Goal: Task Accomplishment & Management: Manage account settings

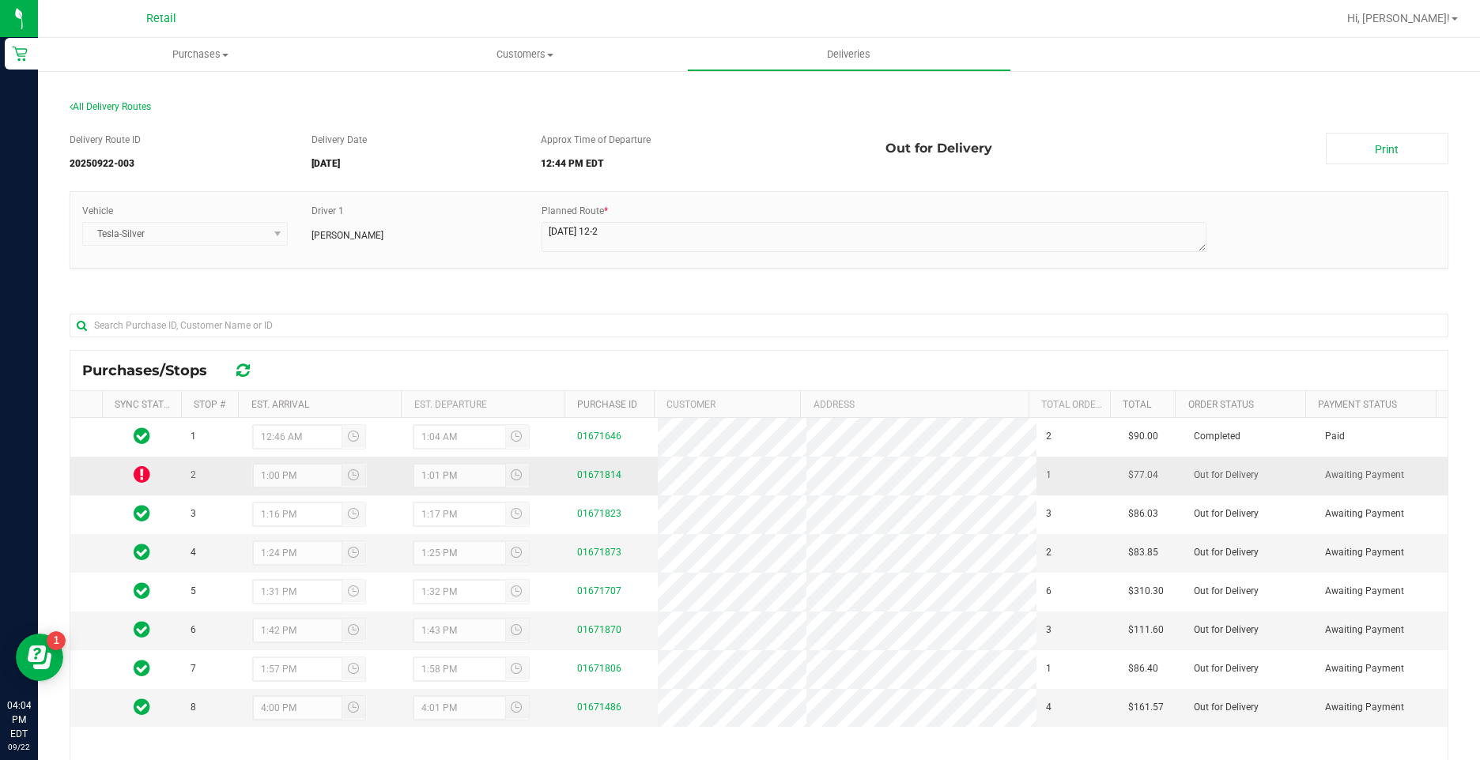
click at [140, 468] on icon at bounding box center [142, 474] width 17 height 19
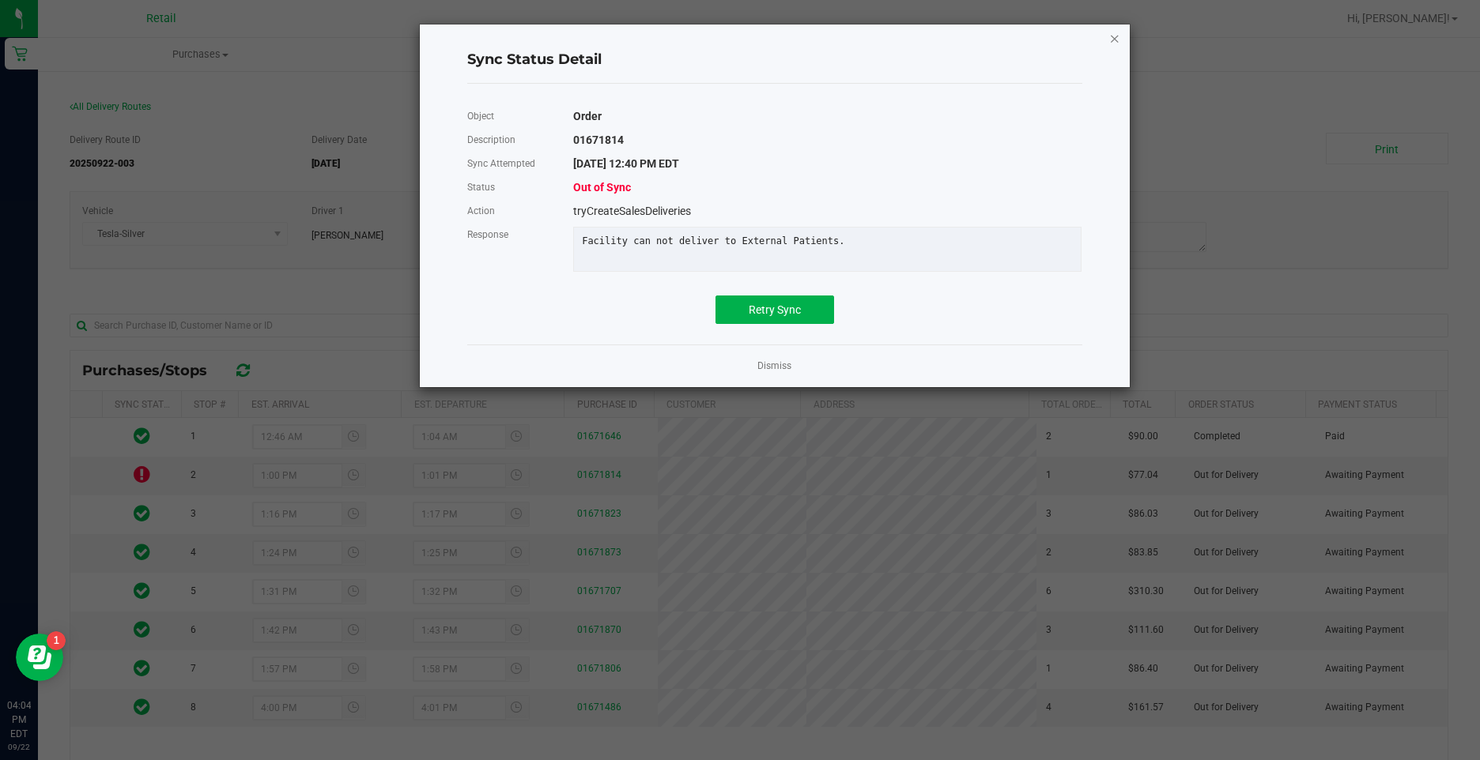
click at [1113, 40] on icon "Close" at bounding box center [1114, 37] width 11 height 19
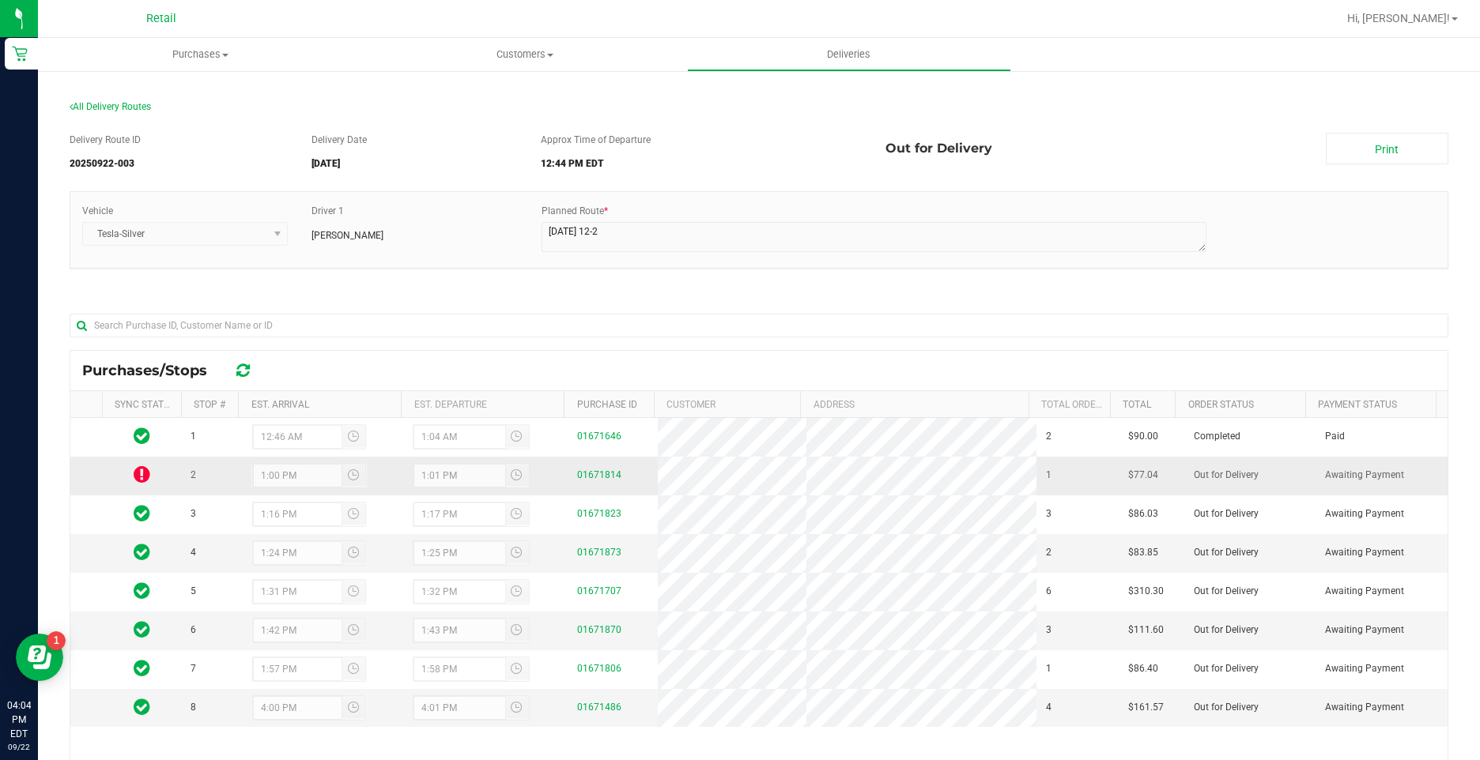
click at [145, 473] on icon at bounding box center [142, 474] width 17 height 19
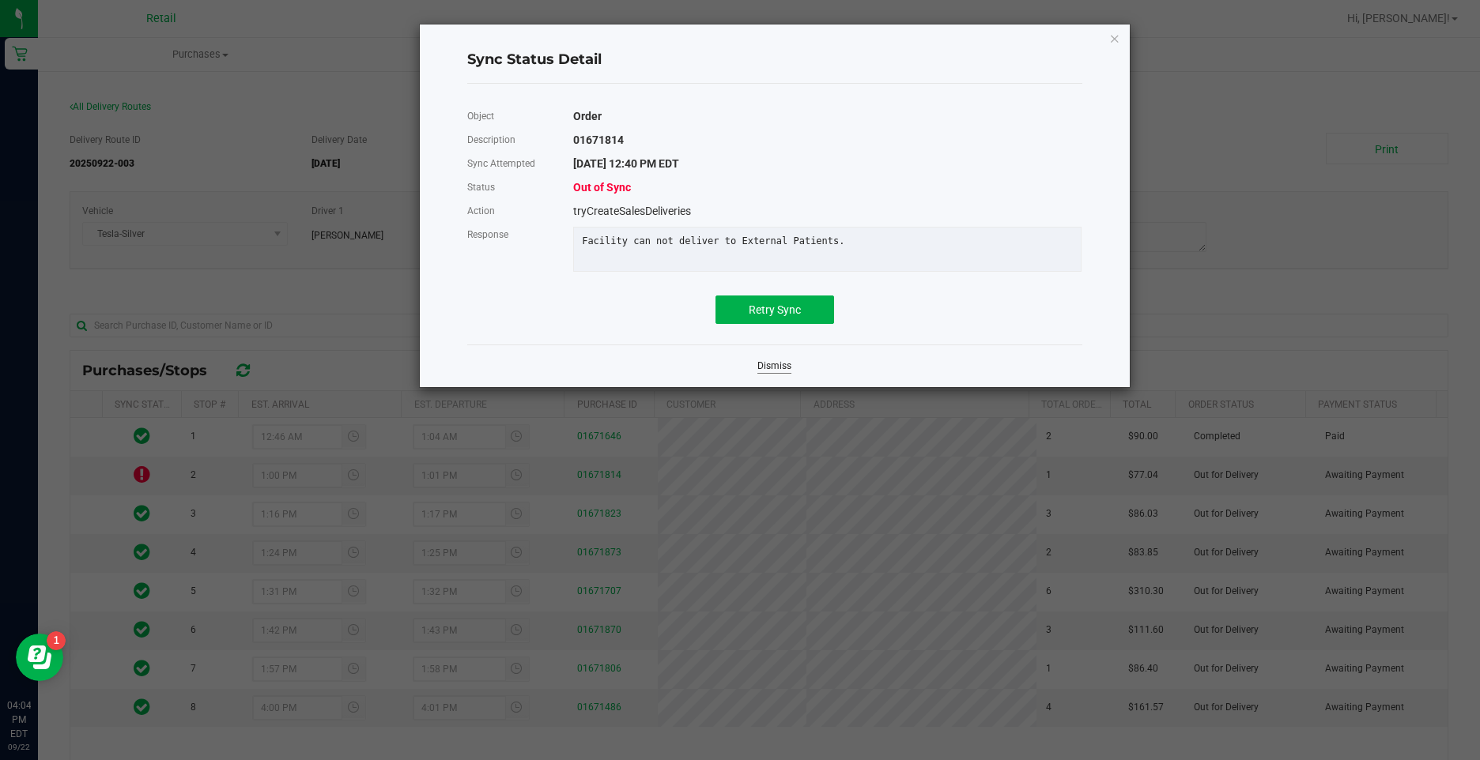
click at [759, 373] on link "Dismiss" at bounding box center [774, 366] width 34 height 13
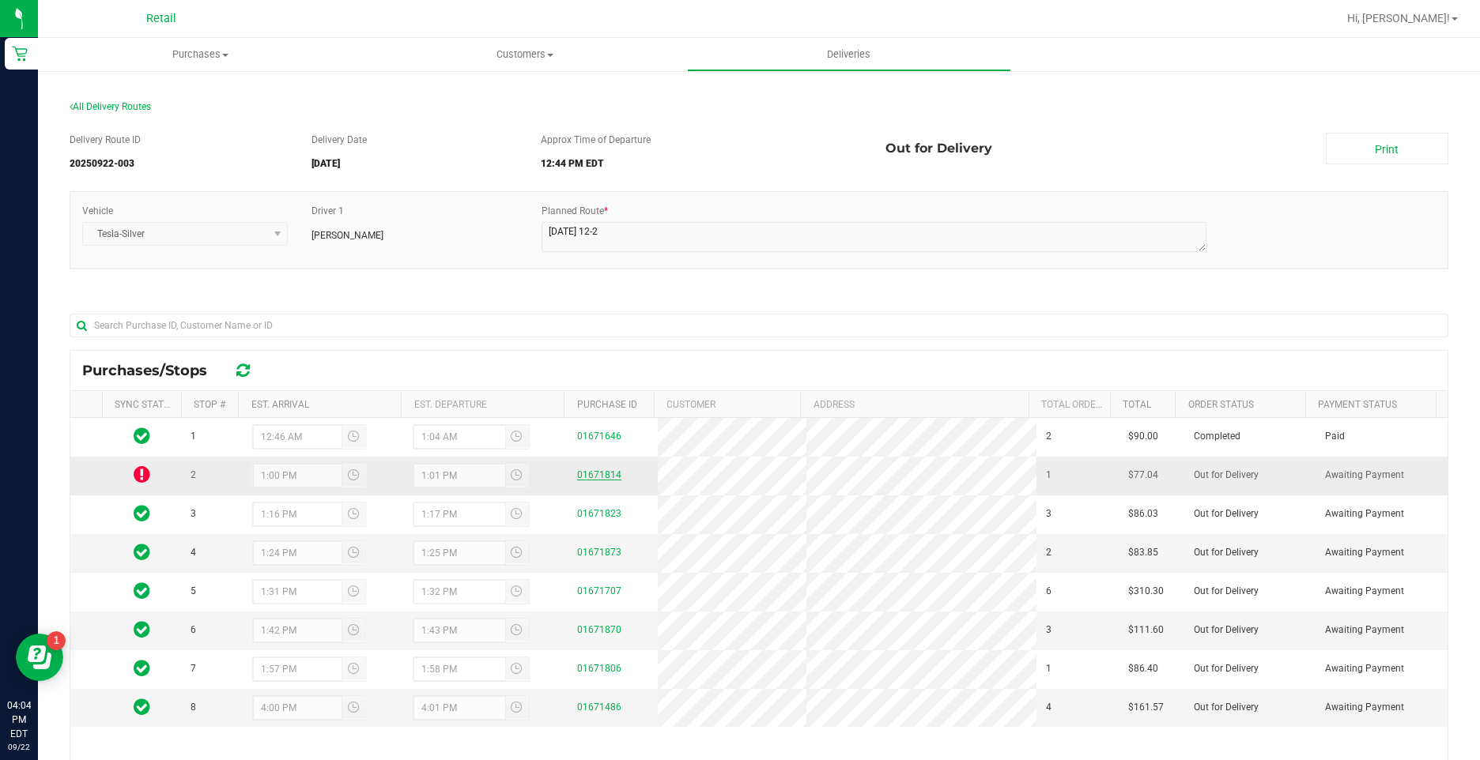
click at [583, 473] on link "01671814" at bounding box center [599, 474] width 44 height 11
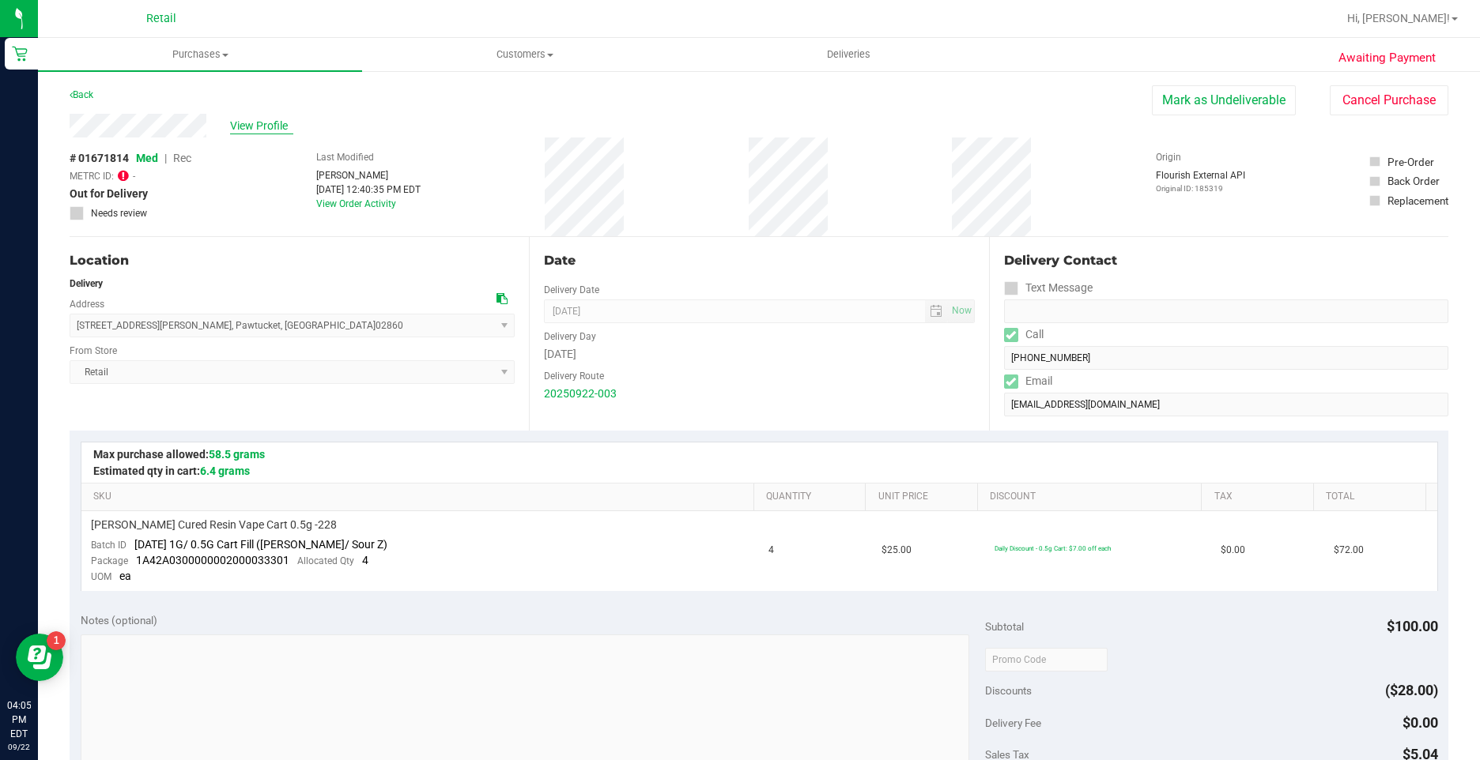
click at [247, 126] on span "View Profile" at bounding box center [261, 126] width 63 height 17
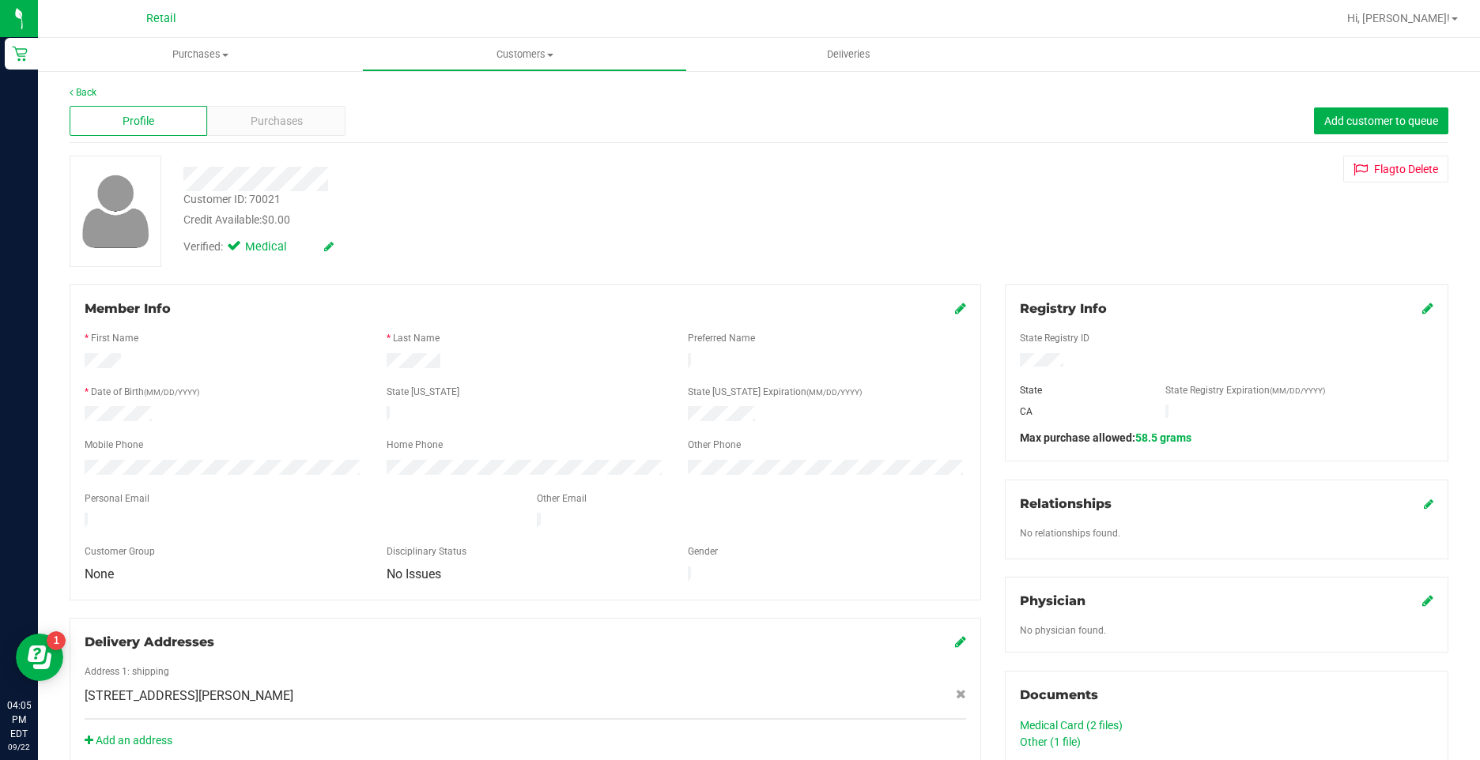
click at [1422, 312] on icon at bounding box center [1427, 308] width 11 height 13
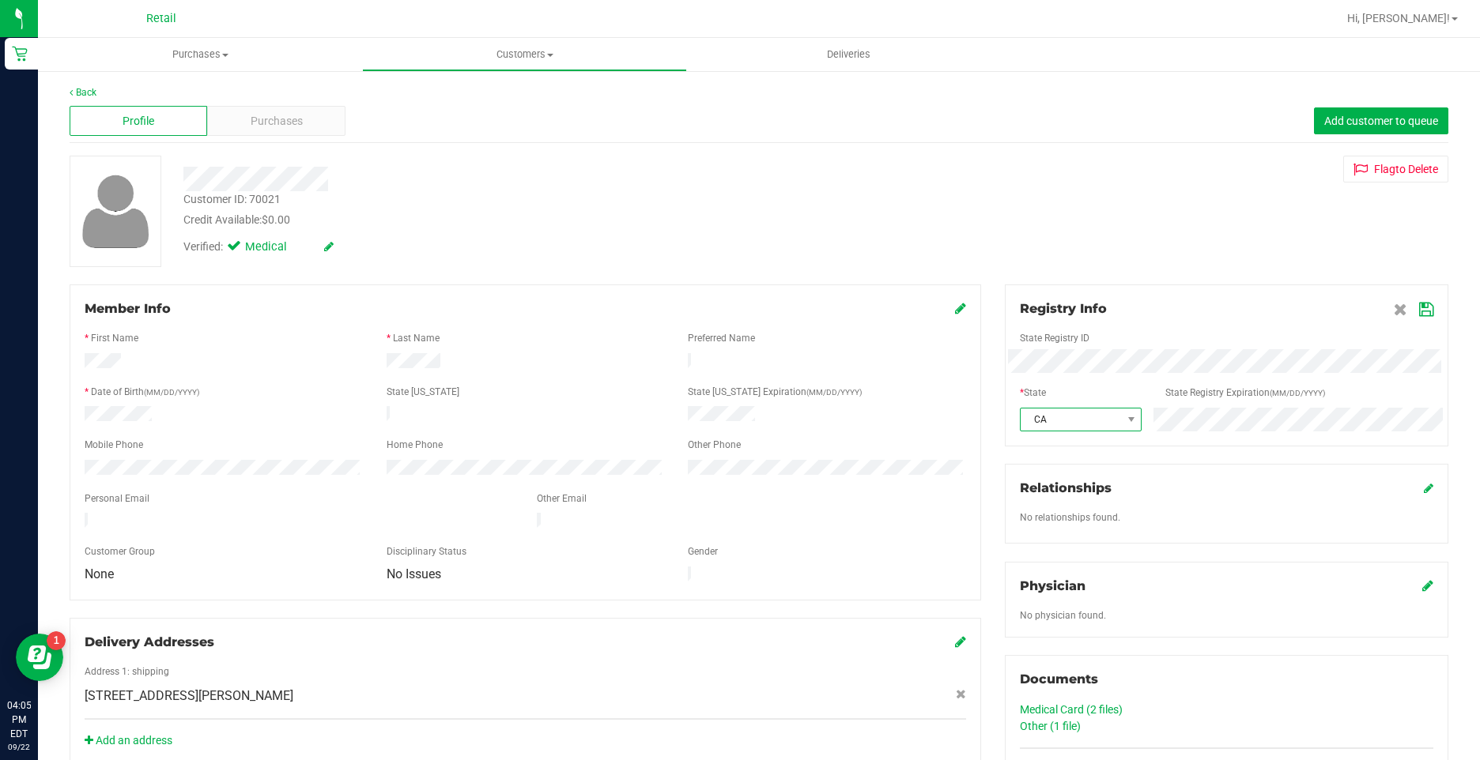
click at [1086, 424] on span "CA" at bounding box center [1070, 420] width 100 height 22
click at [1032, 573] on li "RI" at bounding box center [1072, 574] width 119 height 27
click at [1228, 453] on div "Registry Info State Registry ID * State State Registry Expiration (MM/DD/YYYY) …" at bounding box center [1226, 586] width 467 height 603
click at [1419, 312] on icon at bounding box center [1426, 310] width 14 height 13
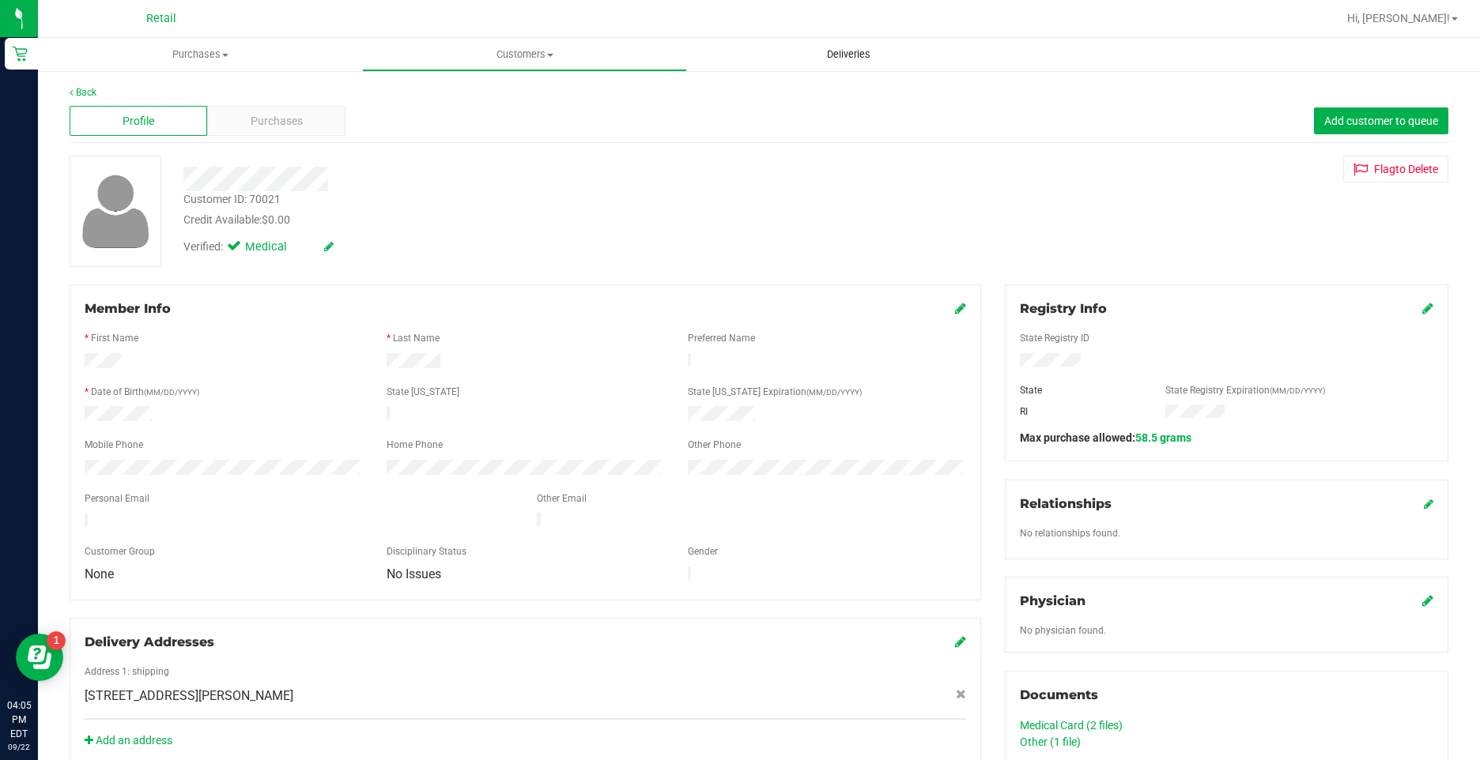
click at [861, 54] on span "Deliveries" at bounding box center [848, 54] width 86 height 14
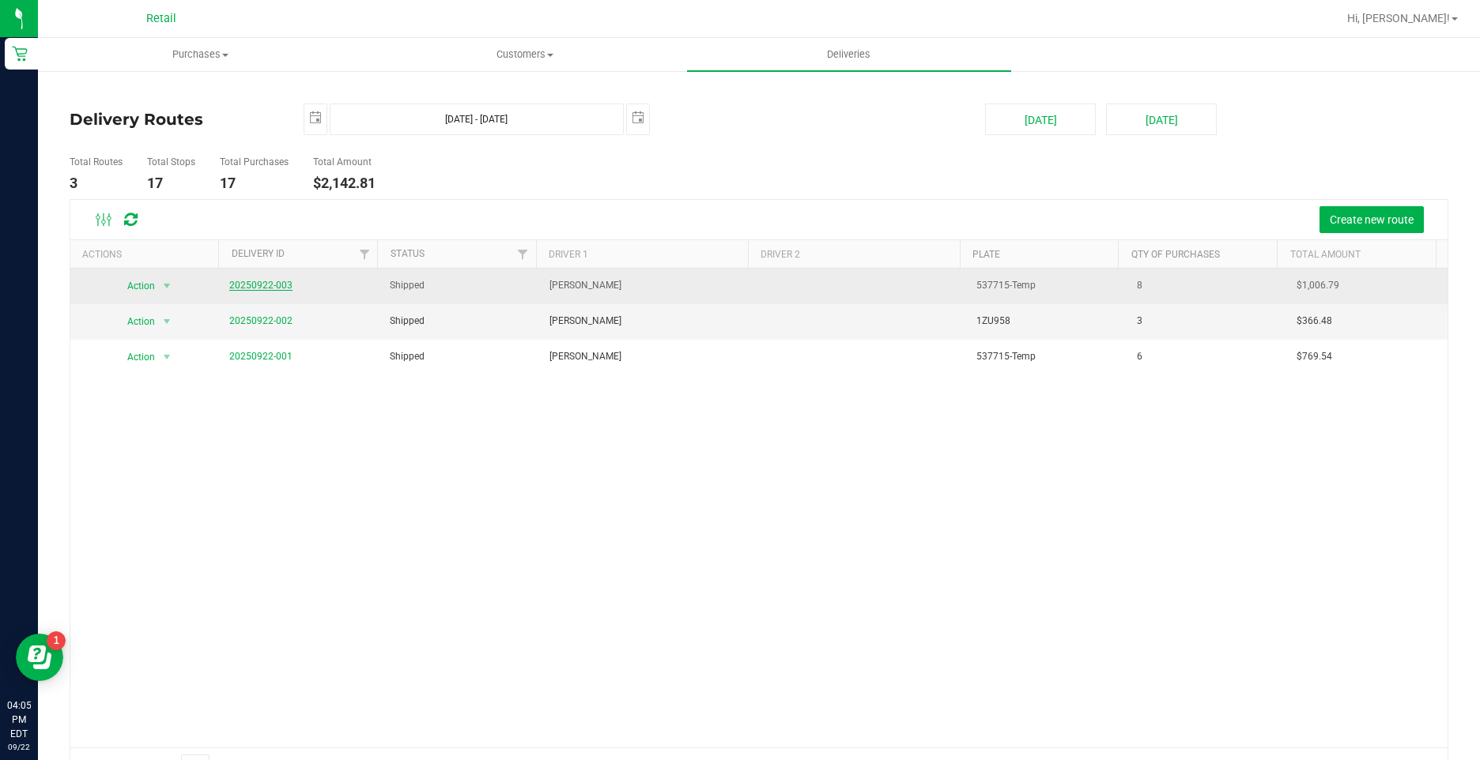
click at [255, 281] on link "20250922-003" at bounding box center [260, 285] width 63 height 11
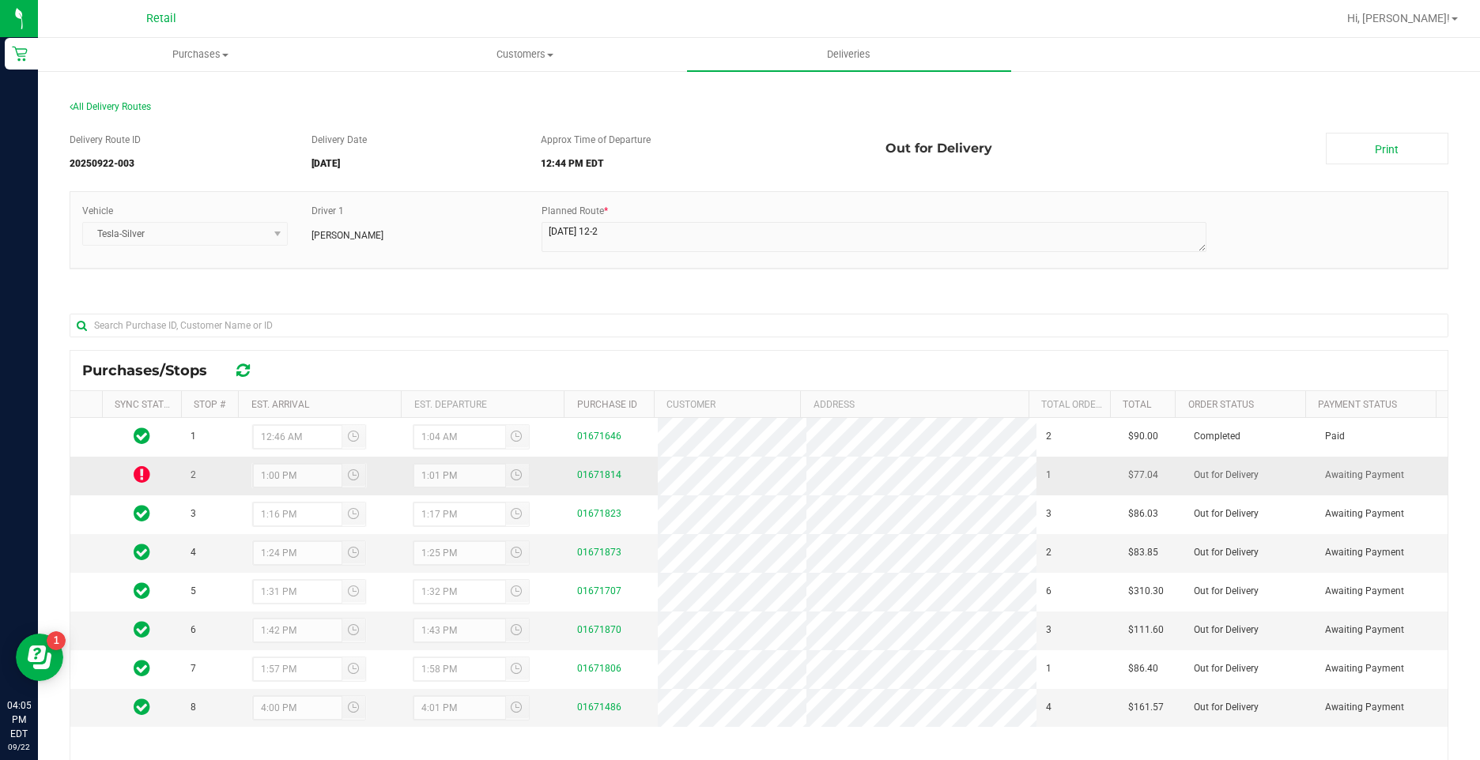
click at [137, 479] on icon at bounding box center [142, 474] width 17 height 19
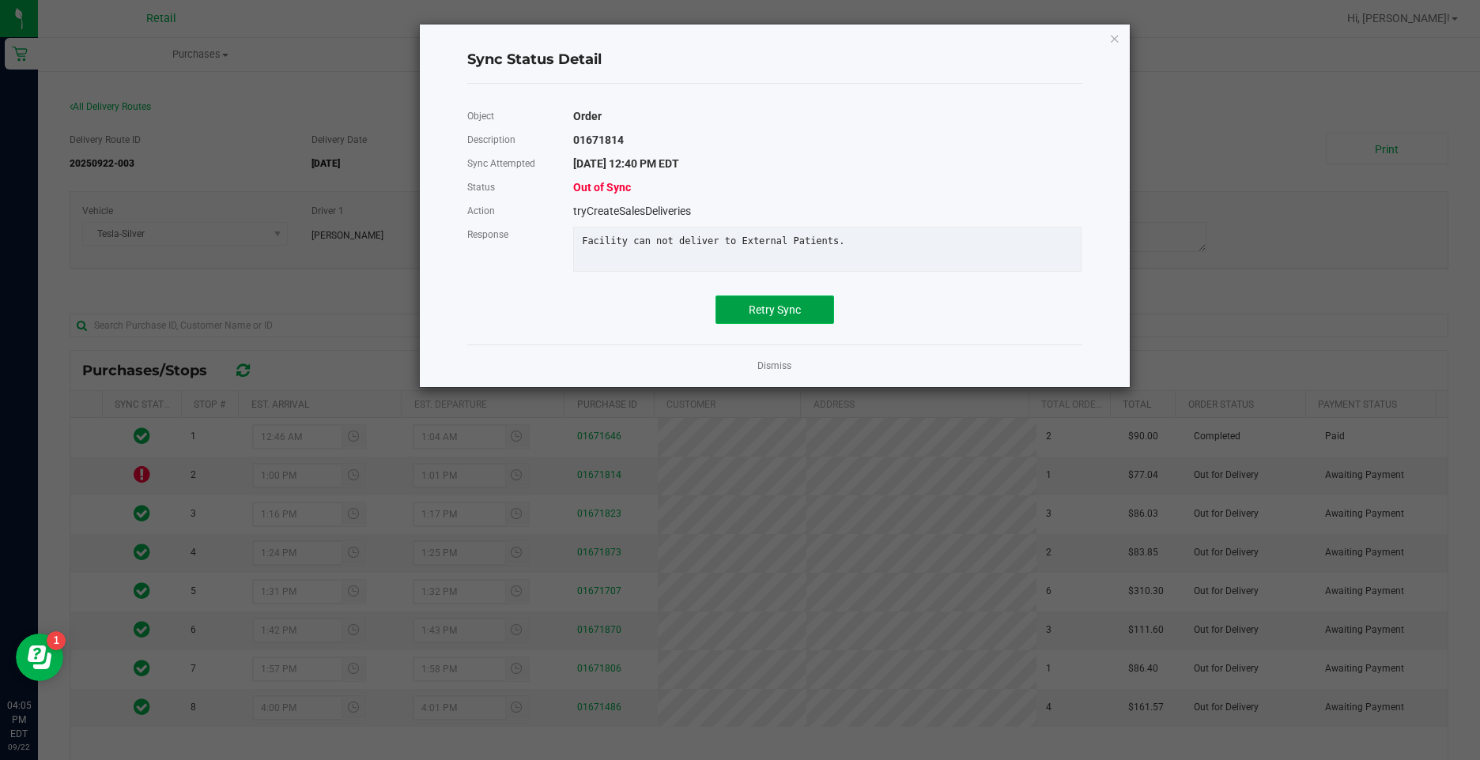
click at [767, 316] on span "Retry Sync" at bounding box center [775, 310] width 52 height 13
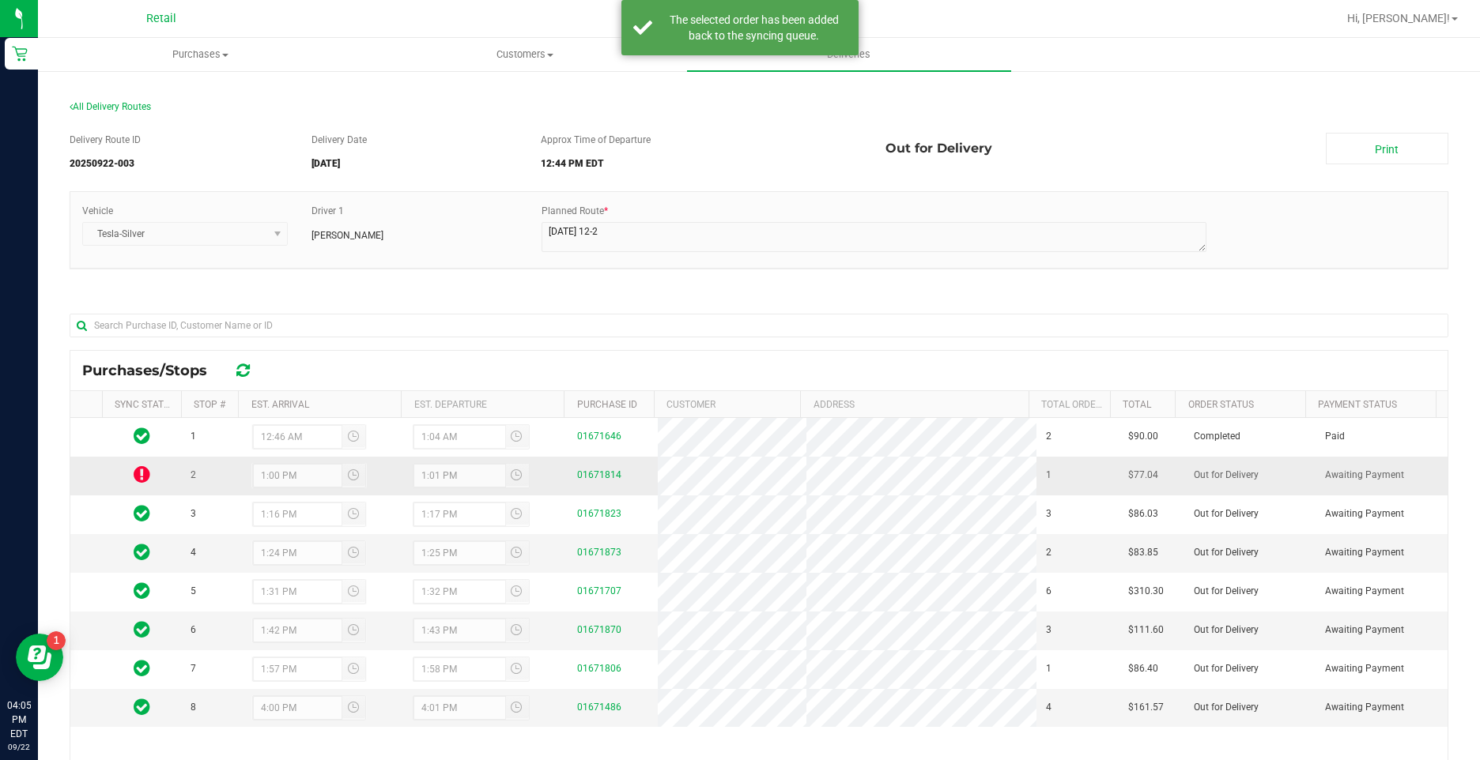
click at [148, 471] on icon at bounding box center [142, 474] width 17 height 19
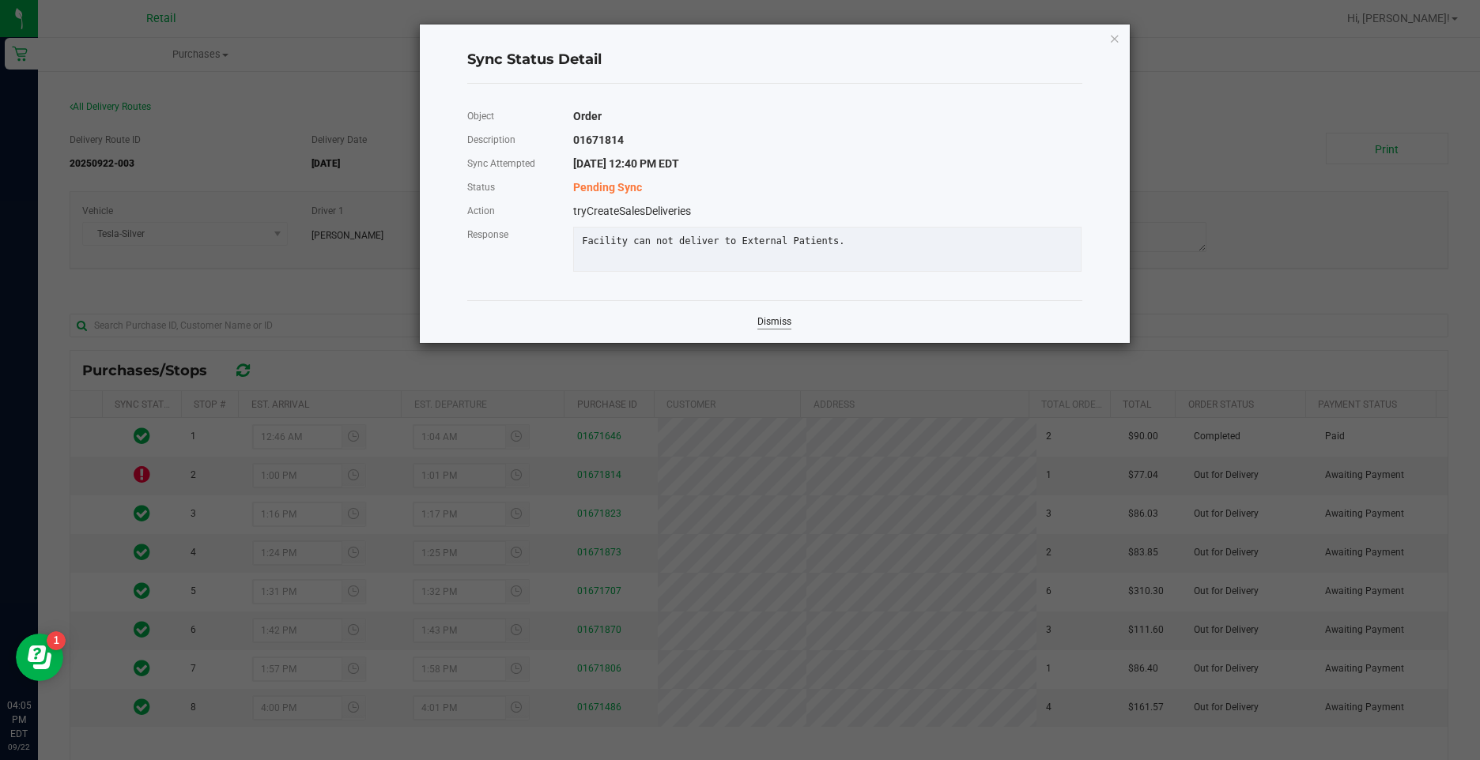
click at [766, 327] on link "Dismiss" at bounding box center [774, 321] width 34 height 13
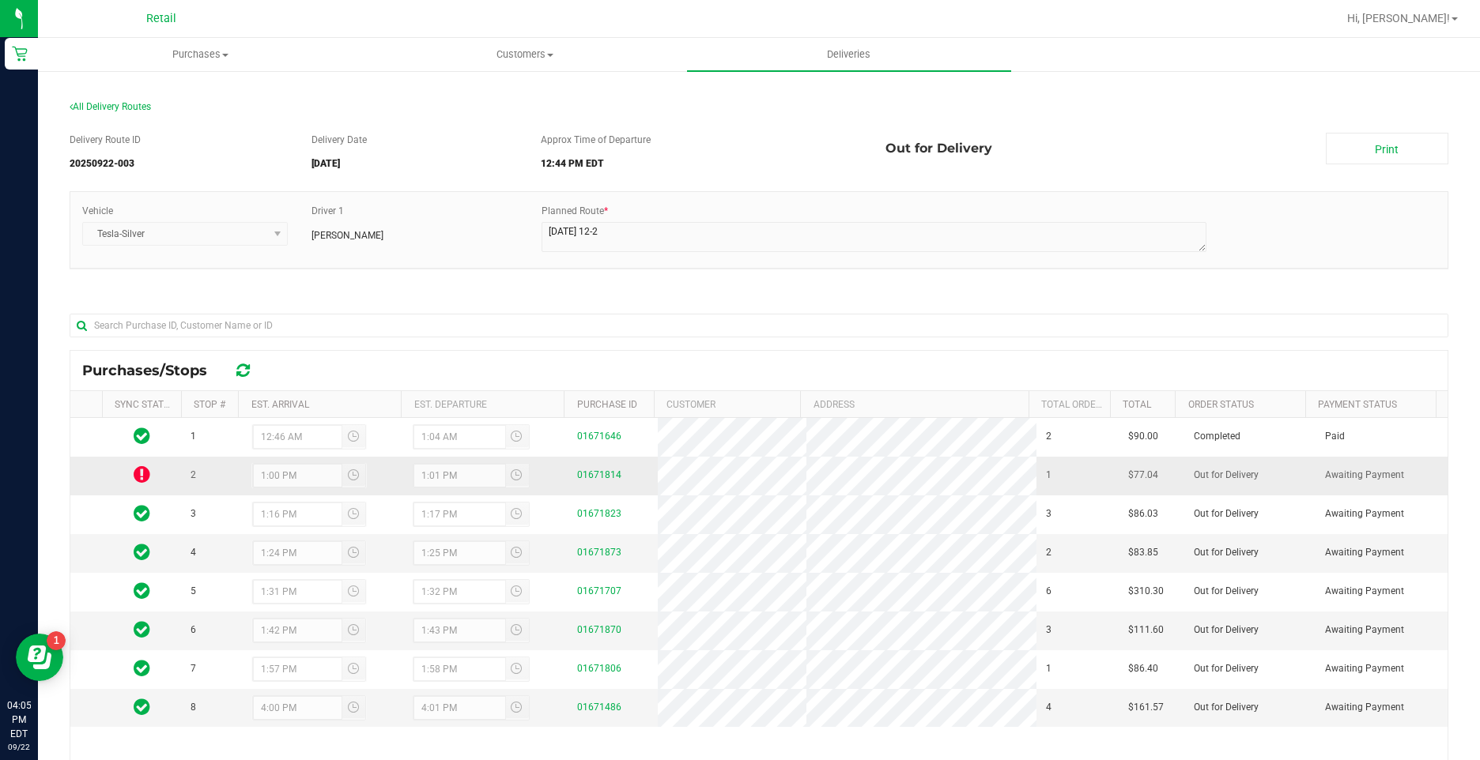
click at [146, 475] on icon at bounding box center [142, 474] width 17 height 19
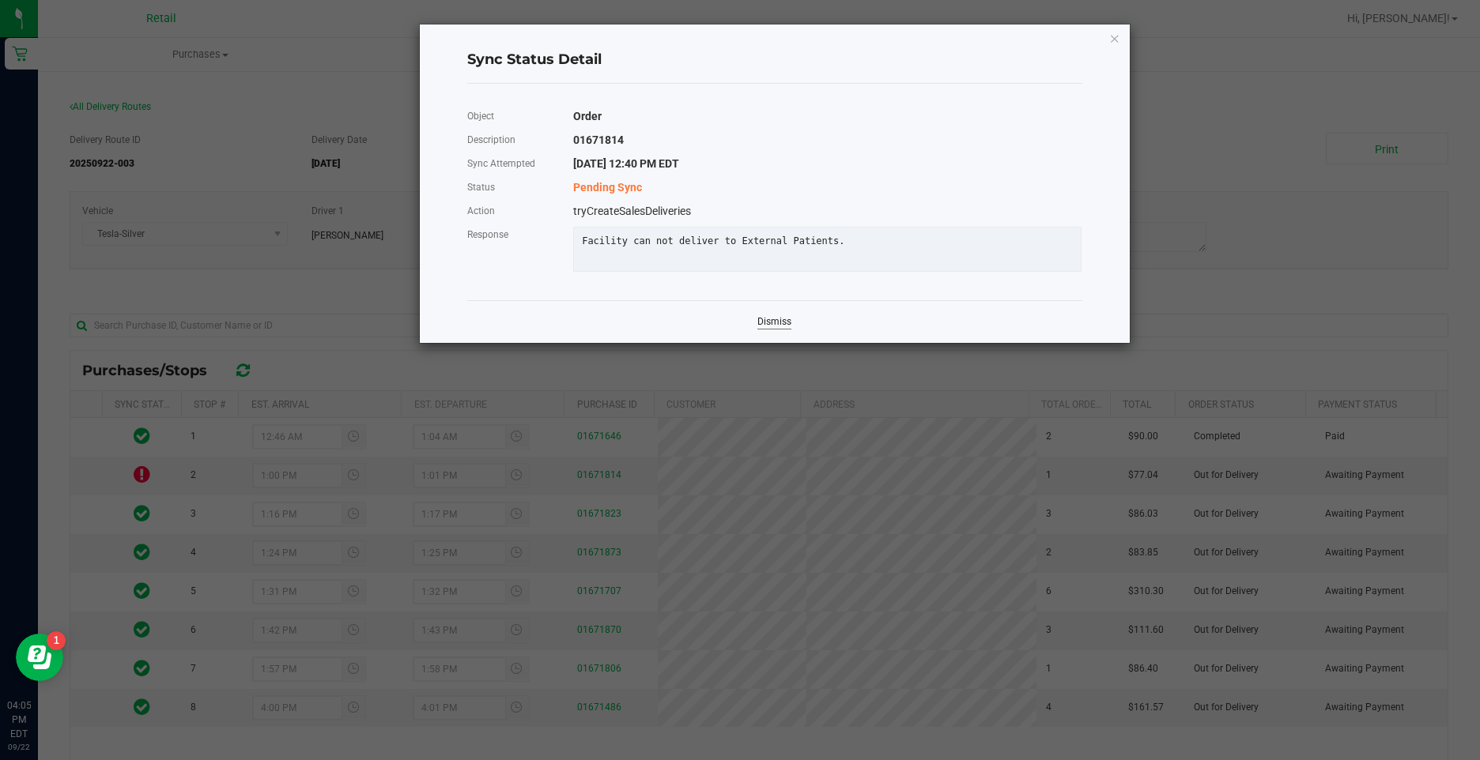
click at [784, 329] on link "Dismiss" at bounding box center [774, 321] width 34 height 13
